Goal: Task Accomplishment & Management: Use online tool/utility

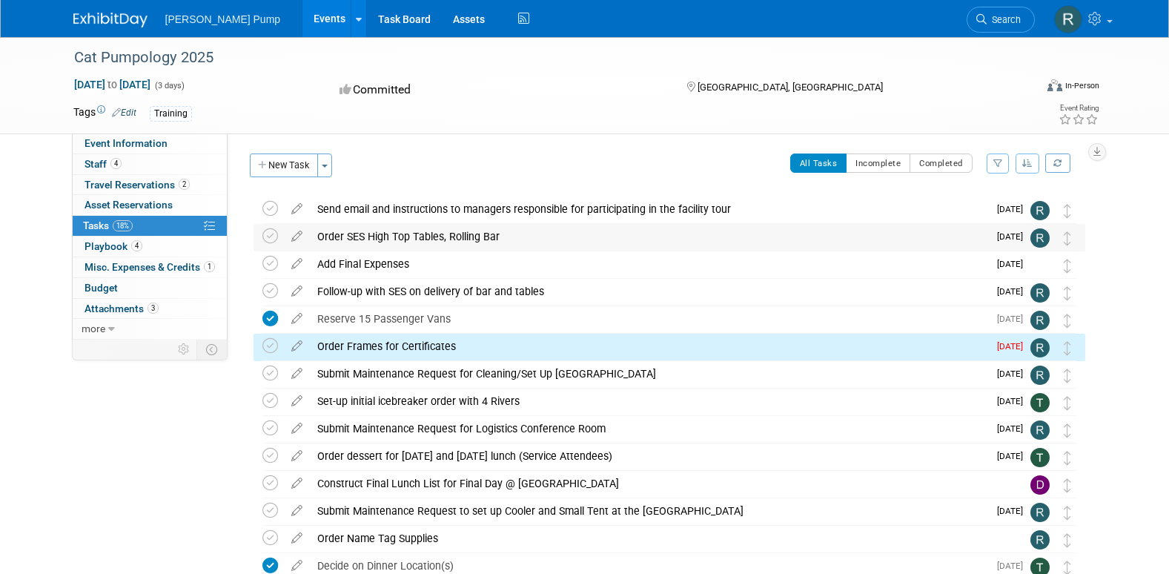
scroll to position [87, 0]
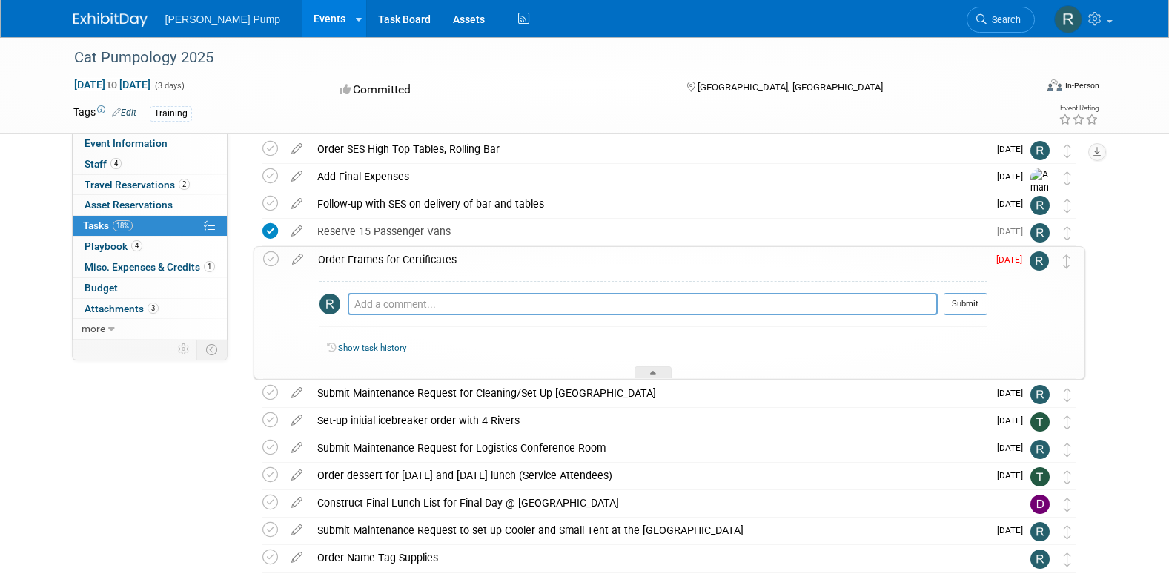
click at [1040, 261] on img at bounding box center [1038, 260] width 19 height 19
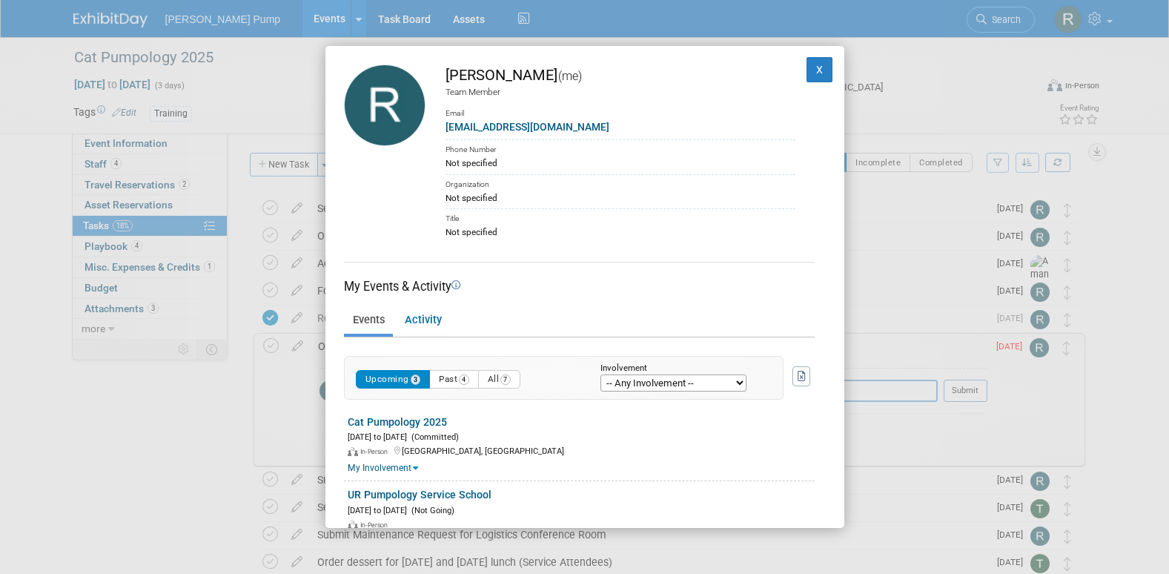
scroll to position [0, 0]
click at [553, 39] on div "[PERSON_NAME] (me) Team Member Email [EMAIL_ADDRESS][DOMAIN_NAME] Phone Number …" at bounding box center [584, 287] width 1169 height 574
click at [307, 76] on div "[PERSON_NAME] (me) Team Member Email [EMAIL_ADDRESS][DOMAIN_NAME] Phone Number …" at bounding box center [584, 287] width 1169 height 574
click at [813, 69] on button "X" at bounding box center [819, 69] width 27 height 25
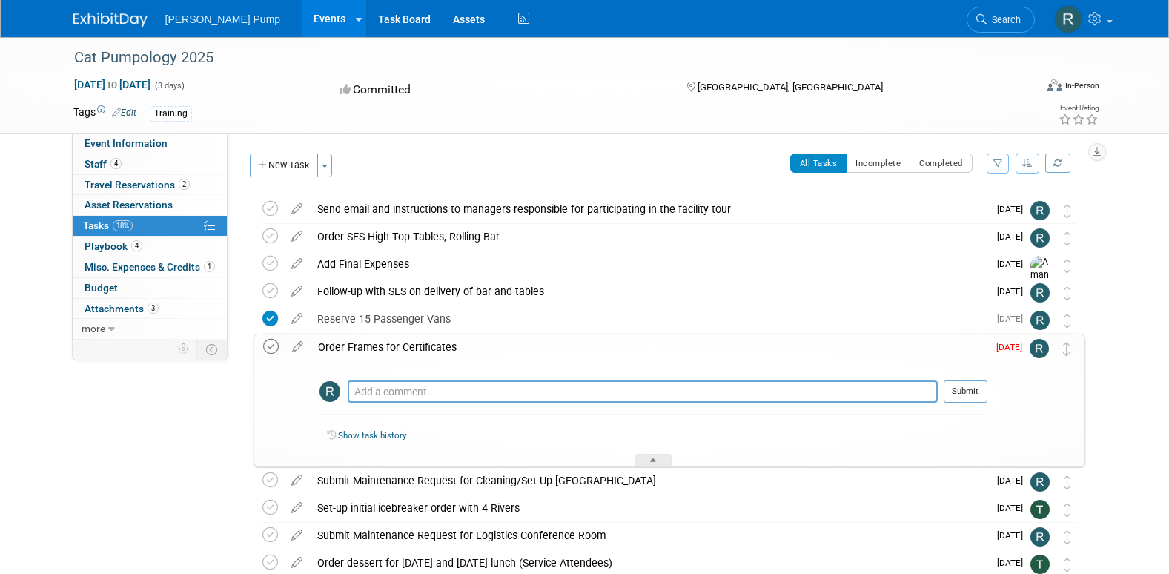
click at [274, 347] on icon at bounding box center [271, 347] width 16 height 16
click at [963, 391] on button "Submit" at bounding box center [965, 391] width 44 height 22
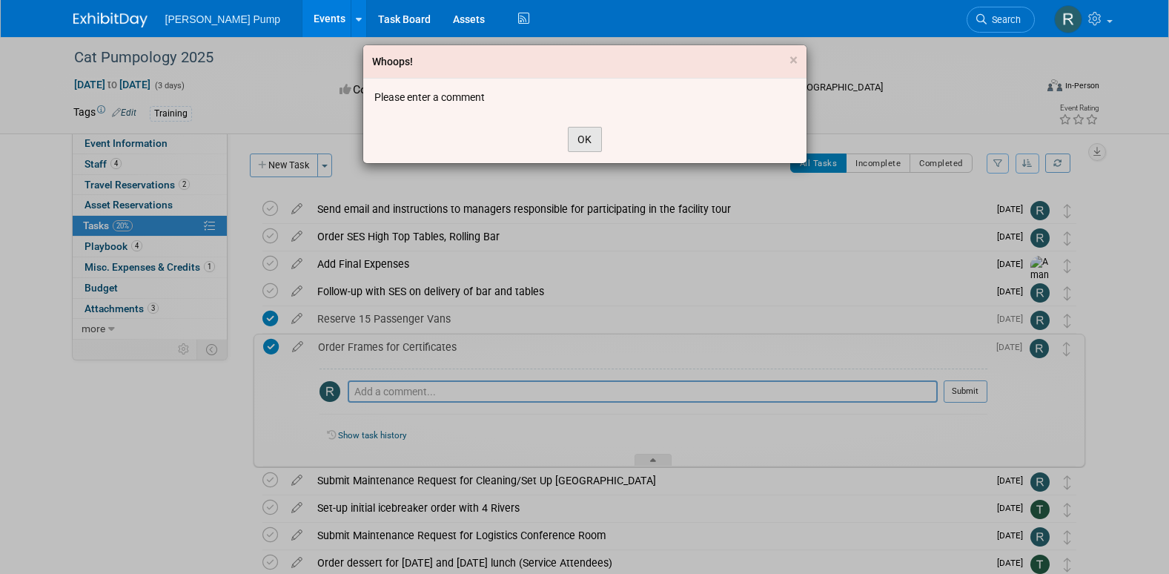
click at [598, 144] on button "OK" at bounding box center [585, 139] width 34 height 25
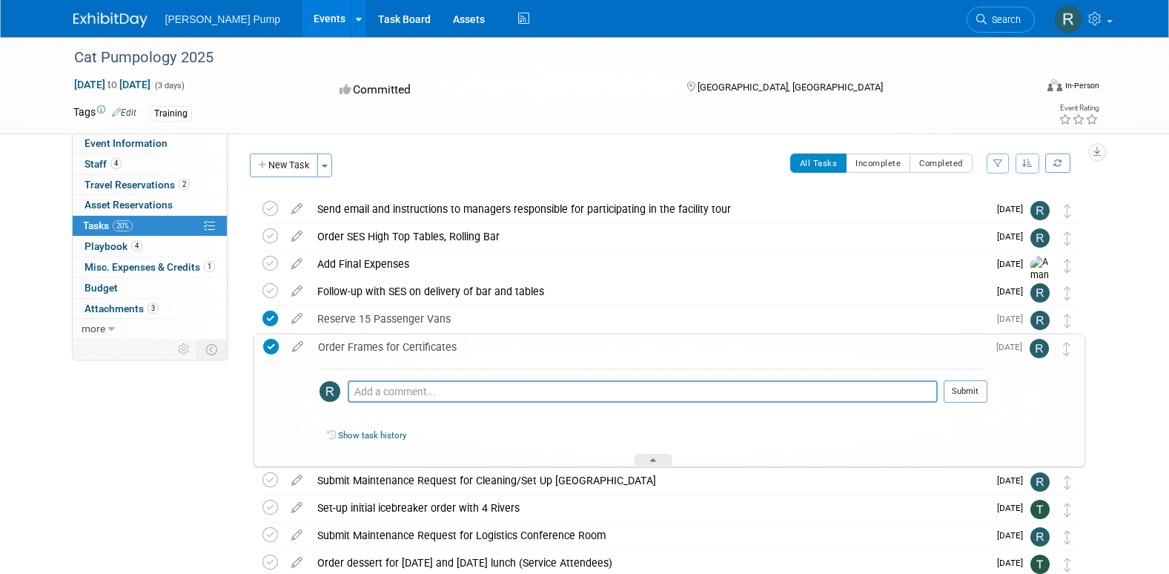
click at [416, 396] on textarea at bounding box center [643, 391] width 590 height 22
type textarea "Frames Purchased"
click at [963, 386] on button "Submit" at bounding box center [965, 391] width 44 height 22
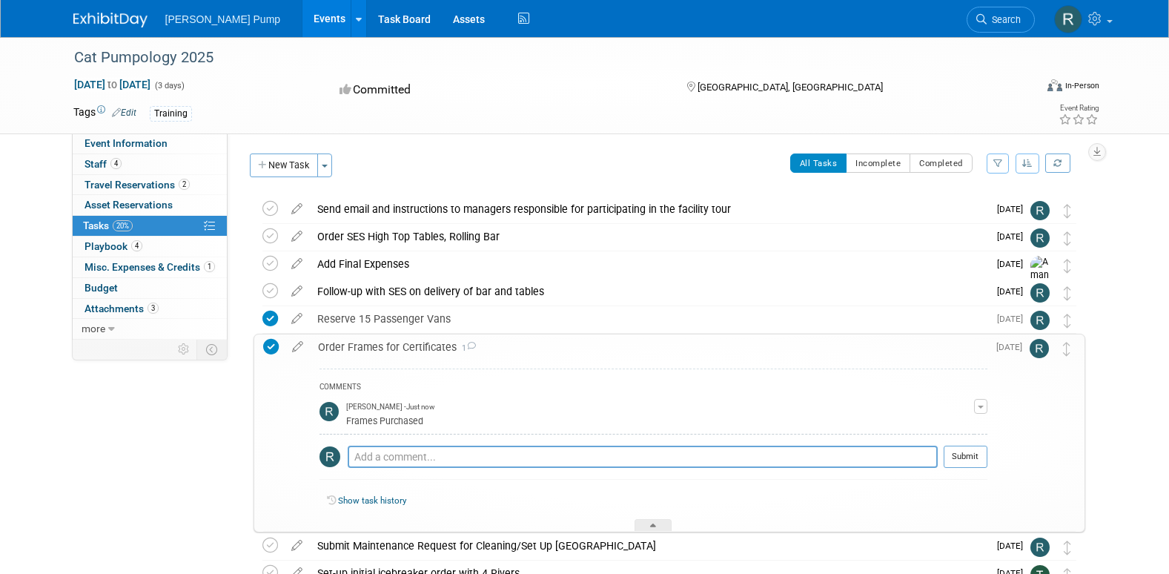
click at [654, 519] on div at bounding box center [652, 525] width 37 height 13
